Goal: Leave review/rating: Share an evaluation or opinion about a product, service, or content

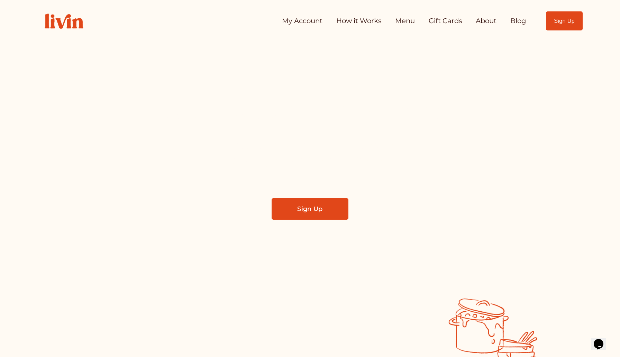
click at [309, 21] on link "My Account" at bounding box center [302, 21] width 40 height 14
click at [292, 20] on link "My Account" at bounding box center [302, 21] width 40 height 14
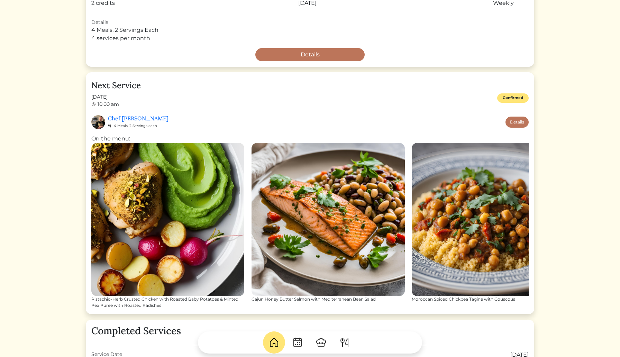
scroll to position [179, 0]
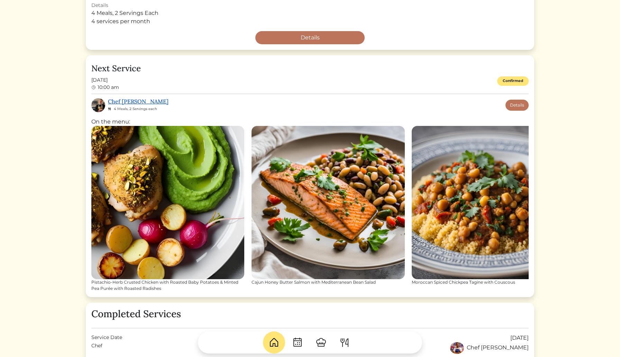
click at [125, 100] on link "Chef [PERSON_NAME]" at bounding box center [138, 101] width 61 height 7
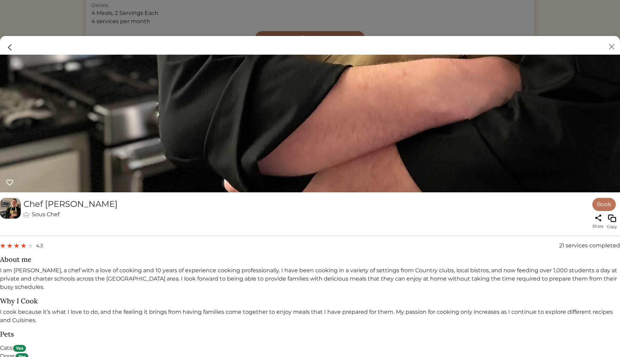
scroll to position [483, 0]
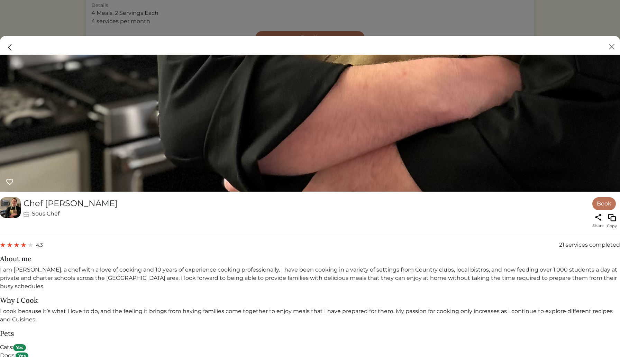
click at [18, 244] on img at bounding box center [17, 245] width 6 height 6
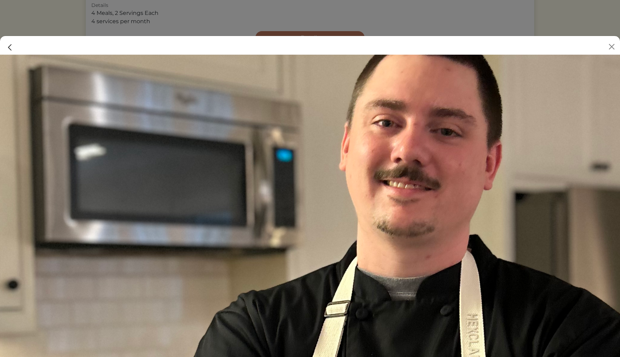
scroll to position [0, 0]
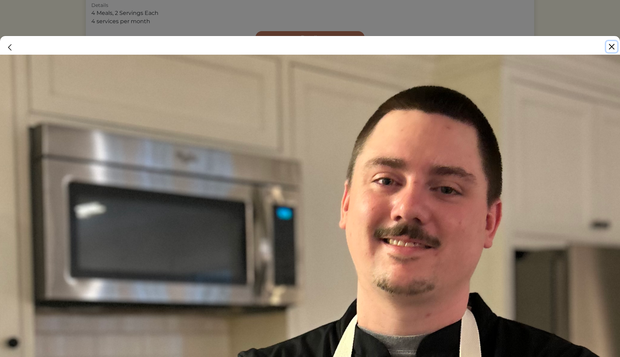
click at [611, 47] on button "Close" at bounding box center [611, 46] width 11 height 11
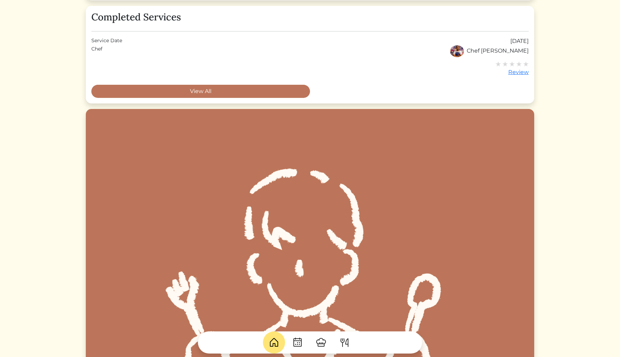
scroll to position [476, 0]
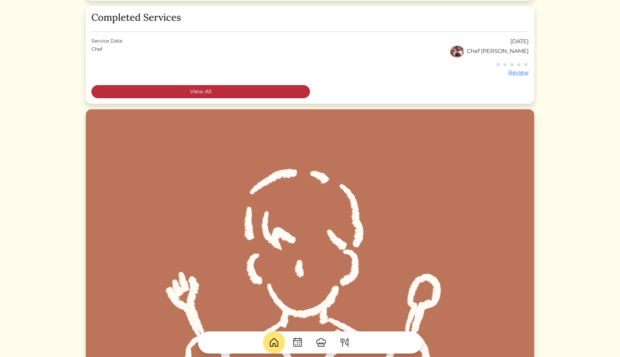
click at [247, 91] on link "View All" at bounding box center [200, 91] width 219 height 13
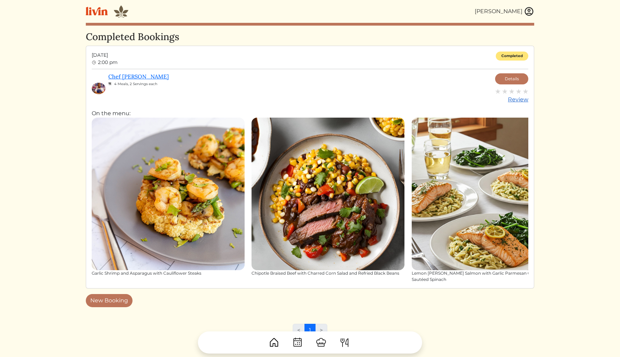
click at [525, 91] on img at bounding box center [526, 92] width 6 height 6
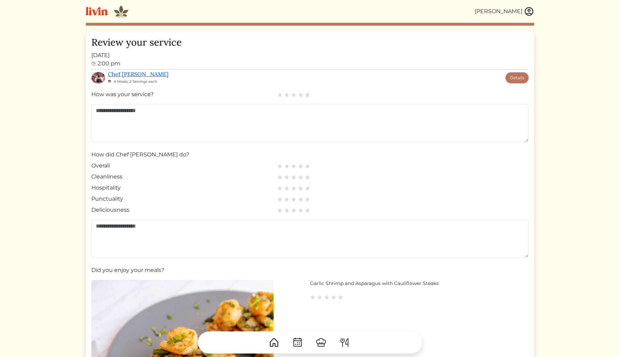
click at [309, 95] on img at bounding box center [308, 95] width 6 height 6
click at [308, 165] on img at bounding box center [308, 166] width 6 height 6
click at [307, 177] on img at bounding box center [308, 177] width 6 height 6
click at [307, 187] on img at bounding box center [308, 188] width 6 height 6
click at [307, 199] on img at bounding box center [308, 199] width 6 height 6
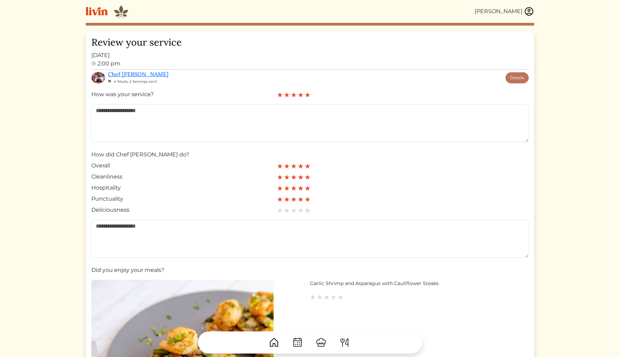
click at [307, 210] on img at bounding box center [308, 210] width 6 height 6
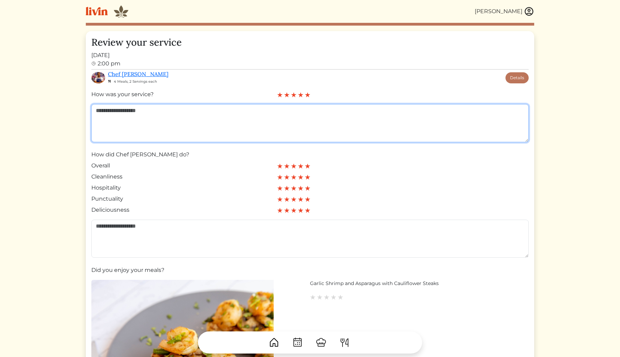
click at [179, 114] on textarea at bounding box center [309, 123] width 437 height 38
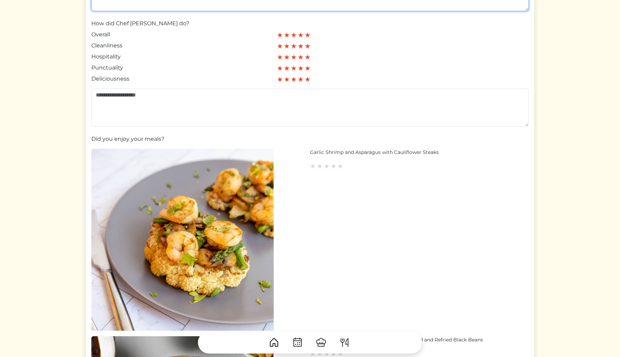
scroll to position [131, 0]
type textarea "**********"
click at [339, 165] on img at bounding box center [340, 166] width 6 height 6
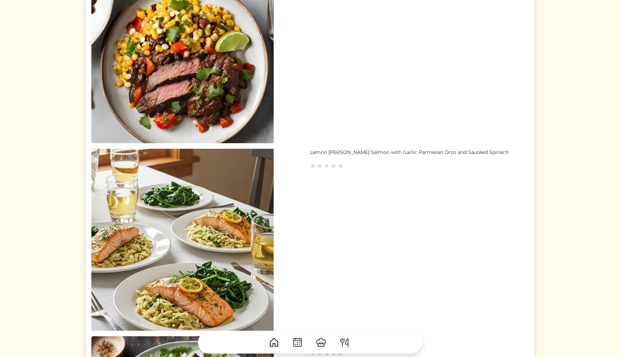
scroll to position [508, 0]
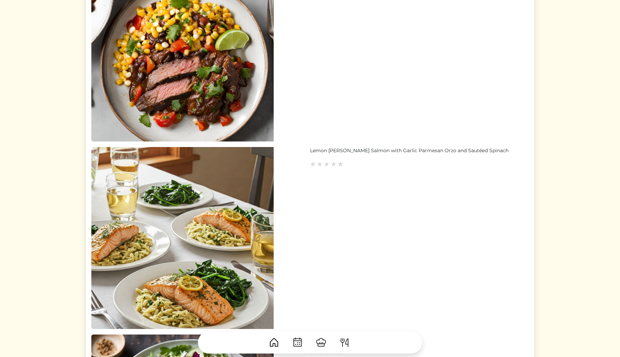
click at [342, 164] on img at bounding box center [340, 164] width 6 height 6
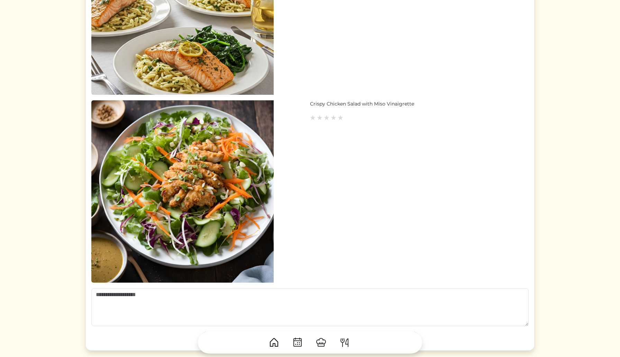
scroll to position [828, 0]
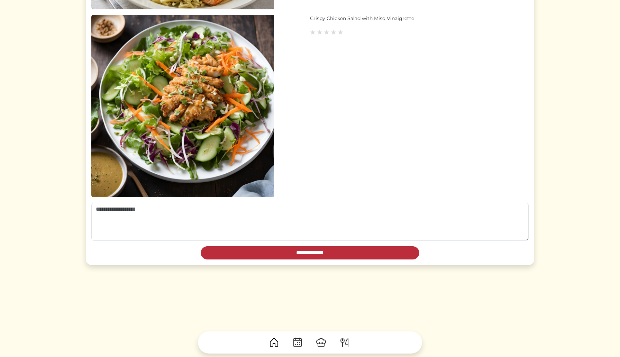
click at [317, 252] on input "**********" at bounding box center [310, 252] width 219 height 13
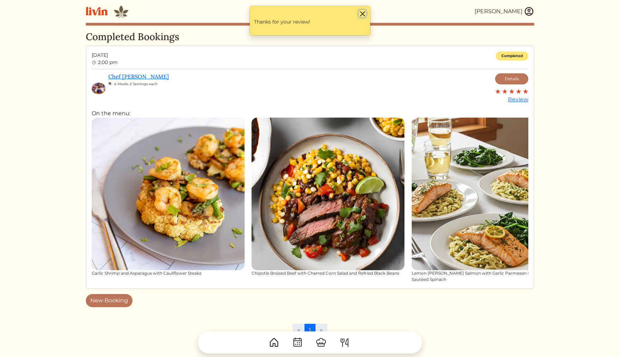
click at [365, 13] on button "Close" at bounding box center [362, 13] width 7 height 7
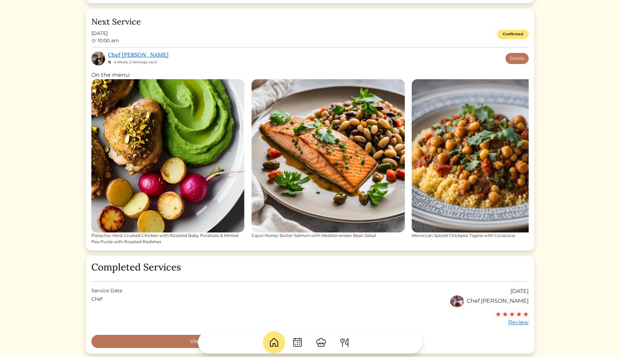
scroll to position [225, 0]
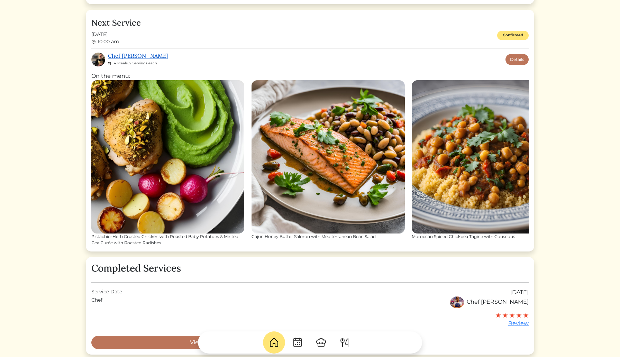
click at [122, 56] on link "Chef [PERSON_NAME]" at bounding box center [138, 55] width 61 height 7
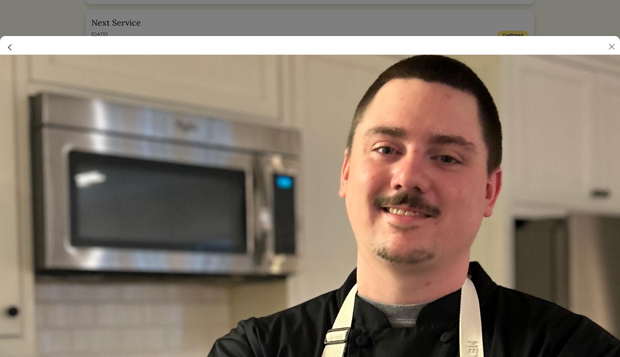
scroll to position [0, 0]
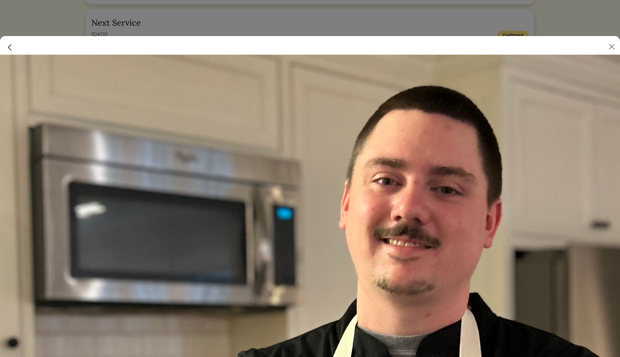
click at [10, 47] on img at bounding box center [10, 47] width 9 height 9
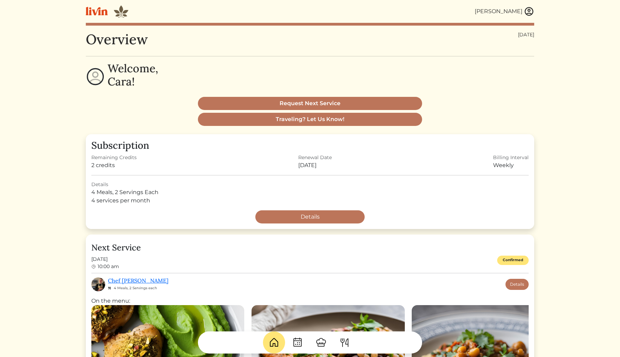
click at [98, 10] on img at bounding box center [97, 11] width 22 height 9
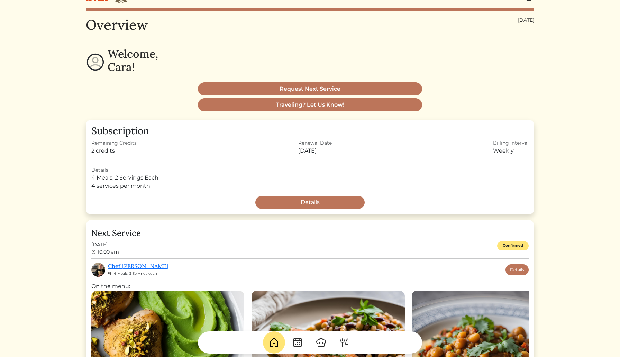
scroll to position [13, 0]
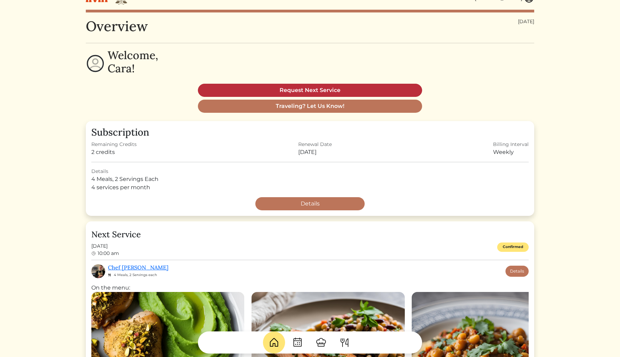
click at [321, 87] on link "Request Next Service" at bounding box center [310, 90] width 224 height 13
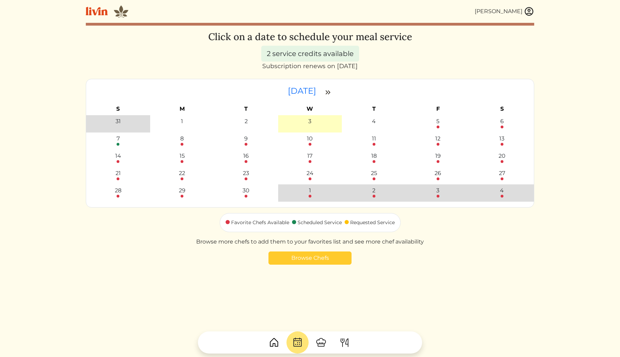
click at [296, 261] on link "Browse Chefs" at bounding box center [310, 258] width 83 height 13
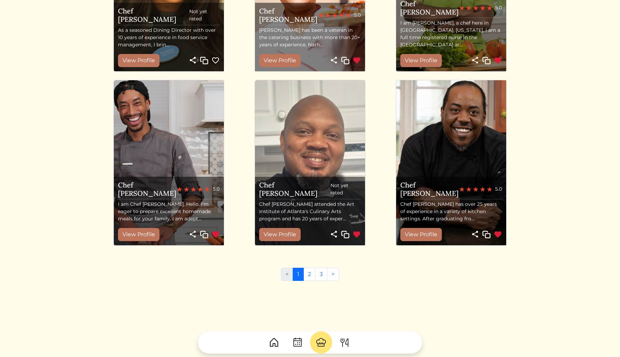
scroll to position [691, 0]
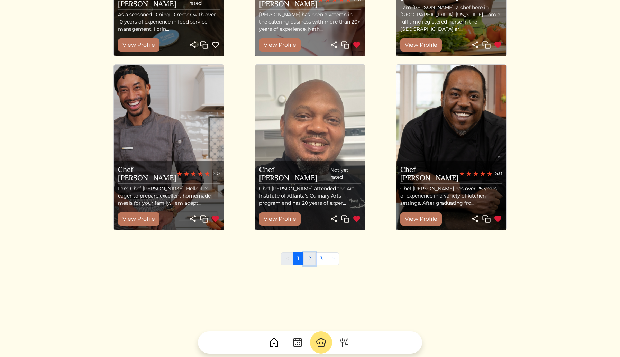
click at [310, 258] on link "2" at bounding box center [309, 258] width 12 height 13
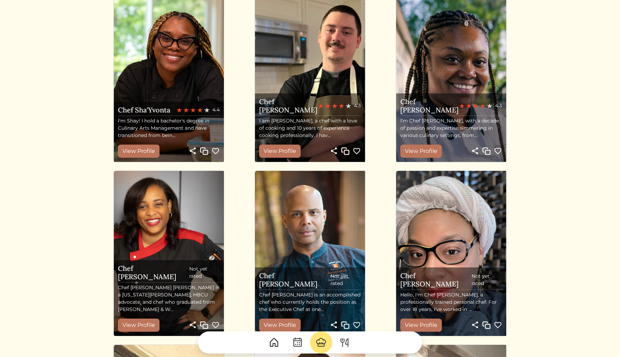
scroll to position [416, 0]
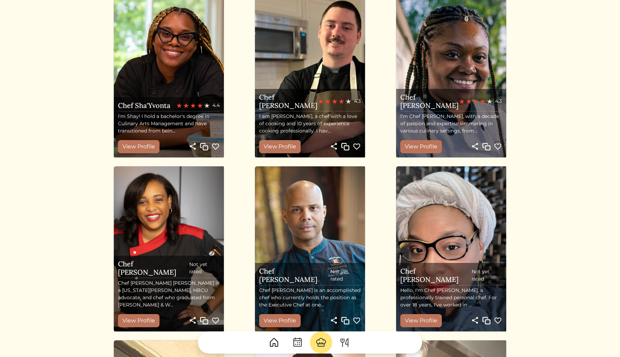
click at [341, 104] on img at bounding box center [342, 102] width 6 height 6
click at [276, 149] on link "View Profile" at bounding box center [280, 146] width 42 height 13
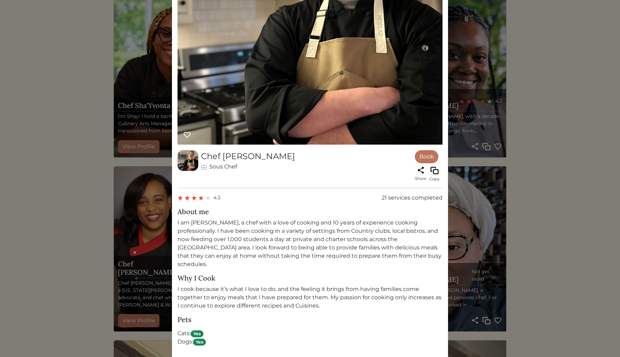
scroll to position [193, 0]
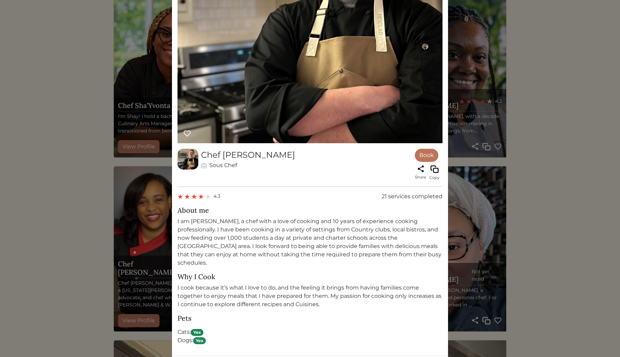
click at [194, 196] on img at bounding box center [194, 197] width 6 height 6
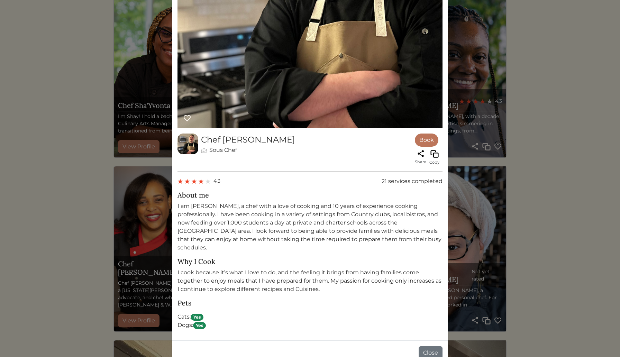
click at [219, 138] on div "Chef [PERSON_NAME]" at bounding box center [248, 140] width 94 height 12
click at [185, 141] on img at bounding box center [188, 144] width 21 height 21
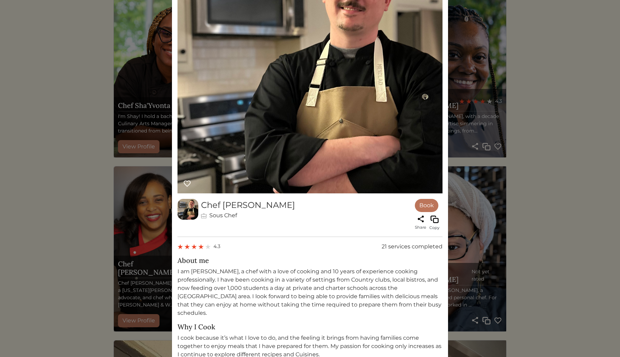
scroll to position [138, 0]
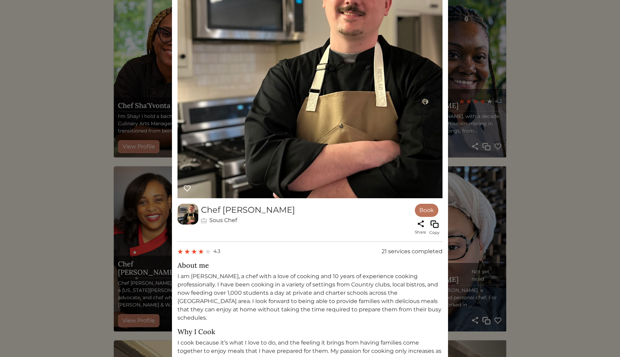
click at [196, 253] on img at bounding box center [194, 252] width 6 height 6
click at [197, 249] on div "4.3" at bounding box center [199, 251] width 43 height 8
click at [218, 250] on span "4.3" at bounding box center [217, 251] width 7 height 7
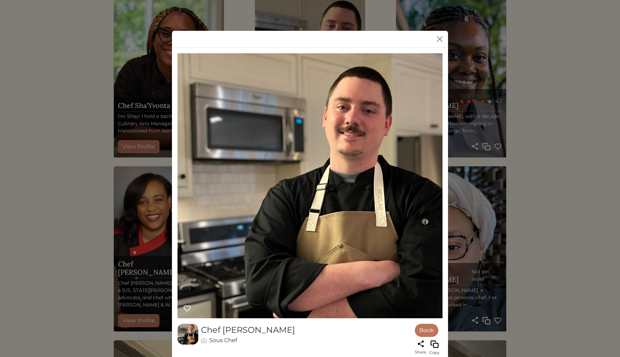
scroll to position [0, 0]
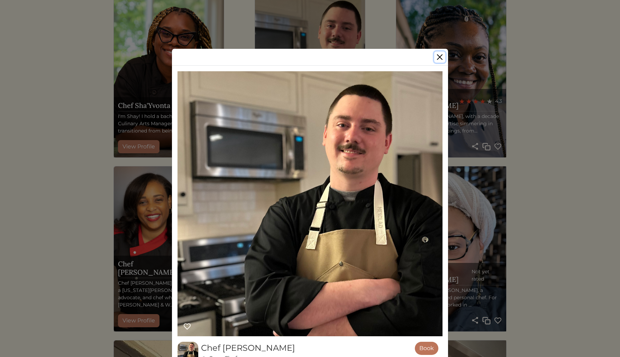
click at [439, 55] on button "Close" at bounding box center [439, 57] width 11 height 11
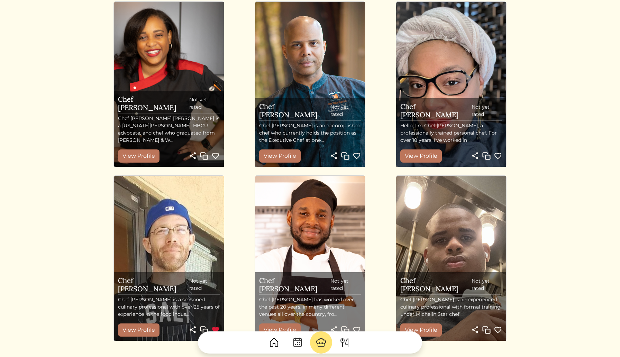
scroll to position [691, 0]
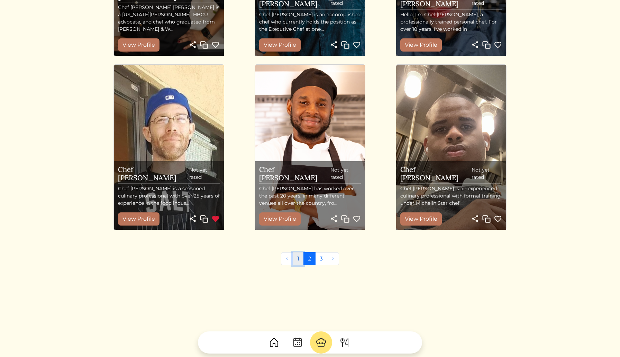
click at [297, 257] on link "1" at bounding box center [298, 258] width 11 height 13
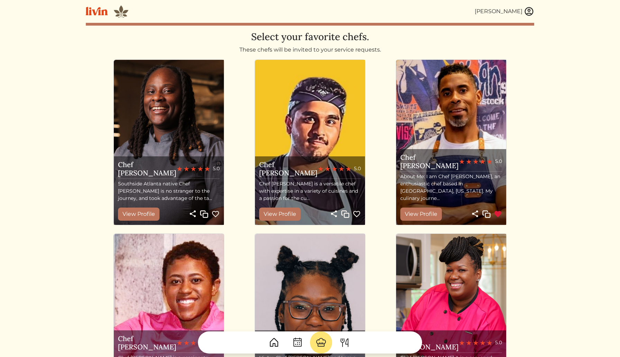
click at [514, 12] on div "Cara Mcclellan" at bounding box center [499, 11] width 48 height 8
click at [530, 11] on img at bounding box center [529, 11] width 10 height 10
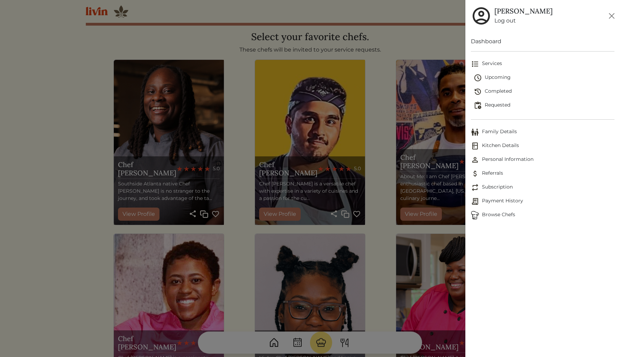
click at [493, 75] on span "Upcoming" at bounding box center [544, 78] width 141 height 8
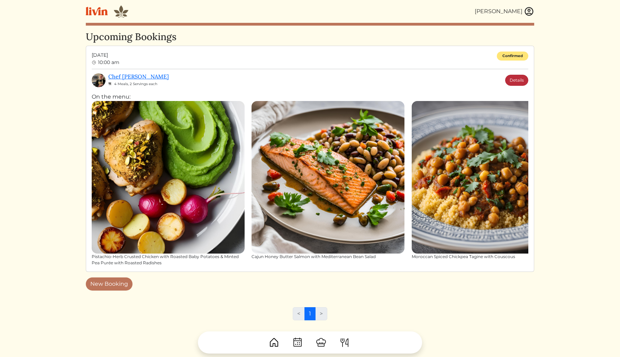
click at [517, 81] on link "Details" at bounding box center [516, 80] width 23 height 11
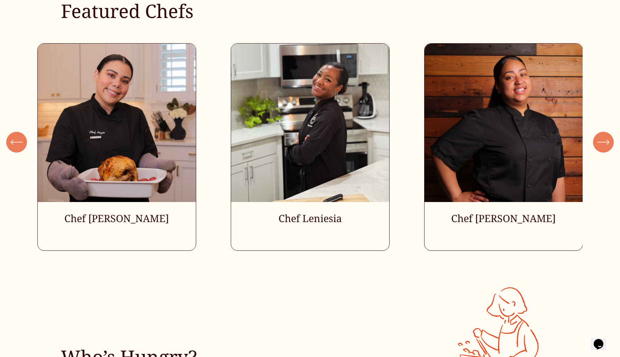
scroll to position [2075, 0]
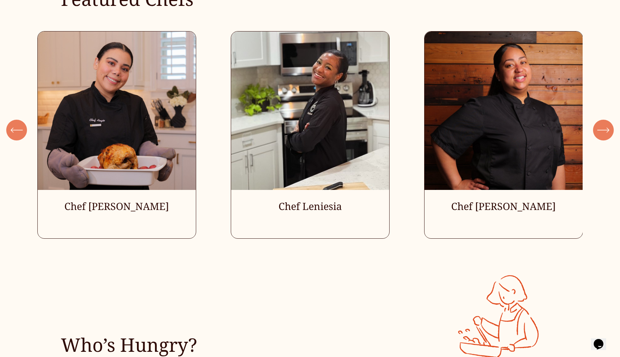
click at [604, 131] on icon "\a \a \a Next\a \a" at bounding box center [603, 130] width 12 height 12
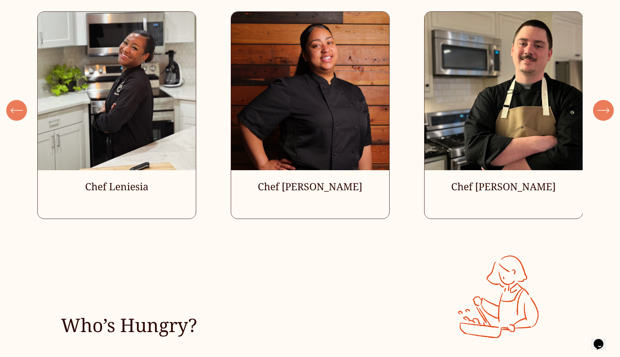
scroll to position [2040, 0]
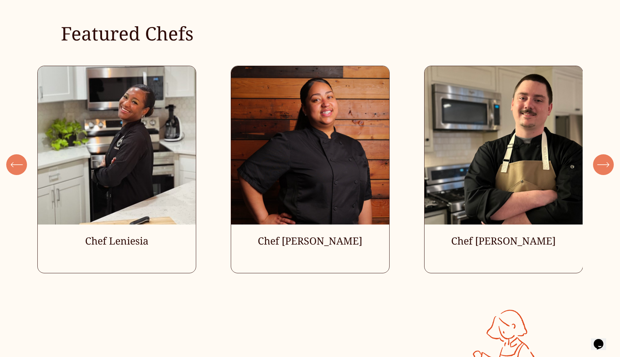
click at [529, 150] on ul "Chef [PERSON_NAME] Chef Leniesia" at bounding box center [310, 170] width 546 height 208
